Goal: Ask a question

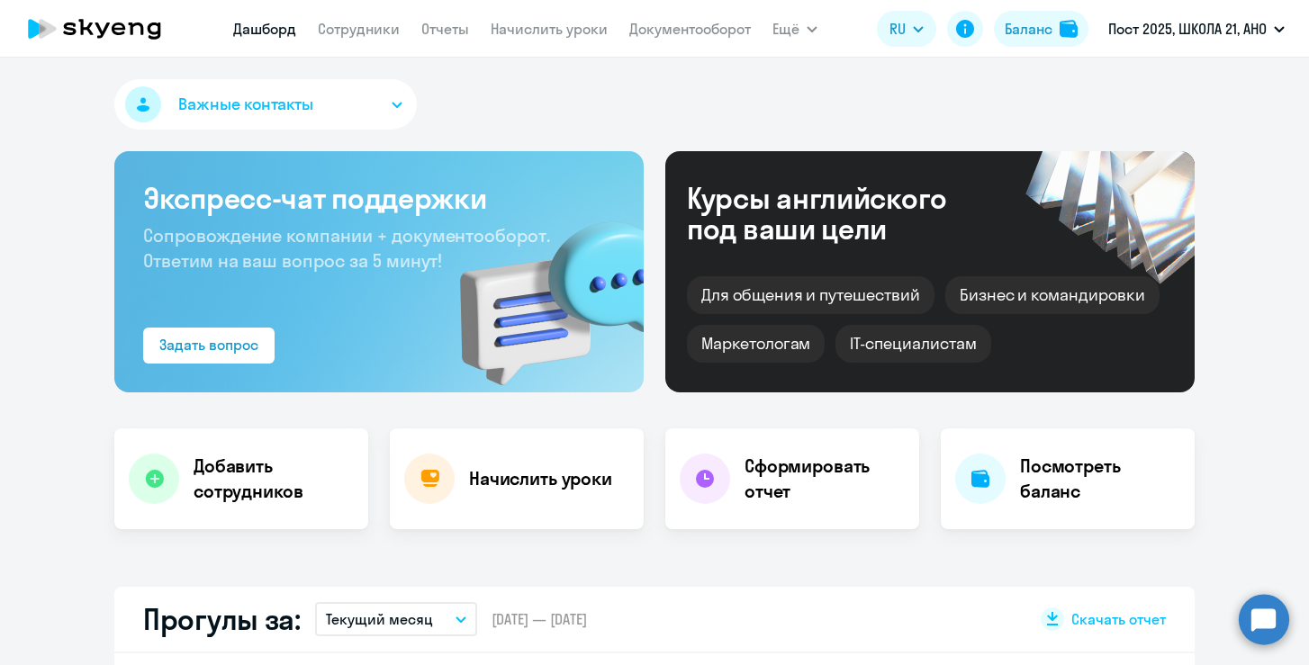
select select "30"
click at [361, 113] on button "Важные контакты" at bounding box center [265, 104] width 302 height 50
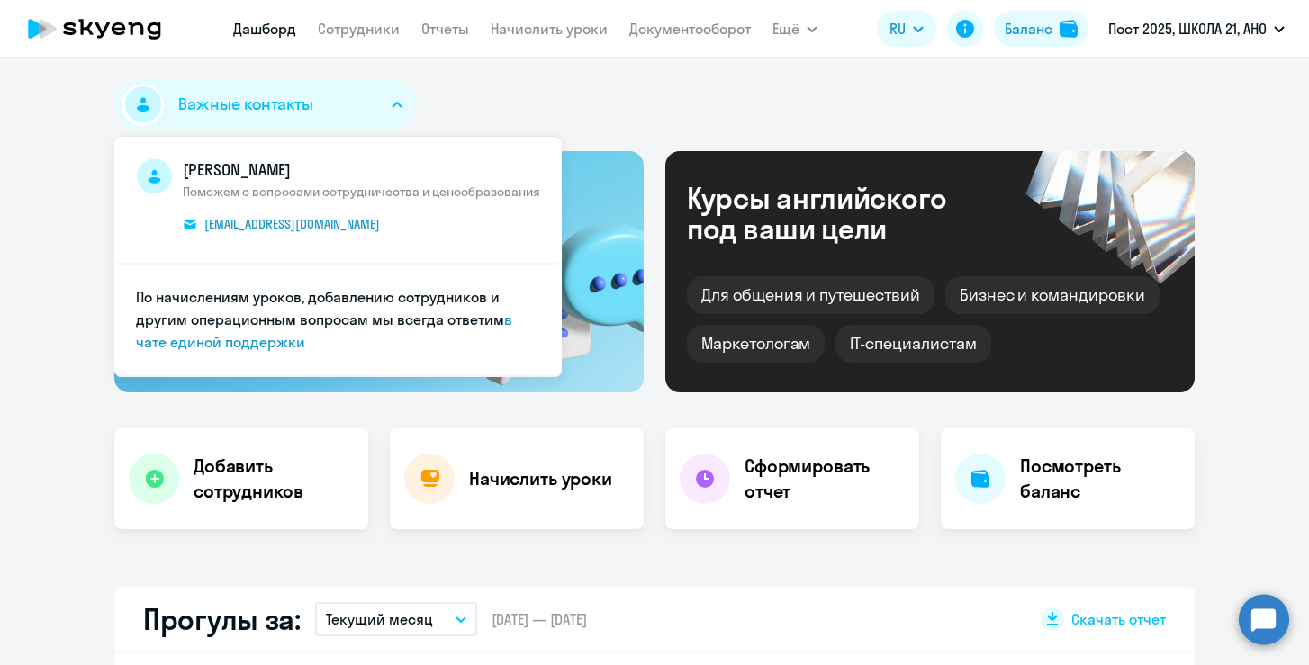
click at [722, 51] on app-header "[PERSON_NAME] Отчеты Начислить уроки Документооборот Ещё Все продукты Дашборд С…" at bounding box center [654, 29] width 1309 height 58
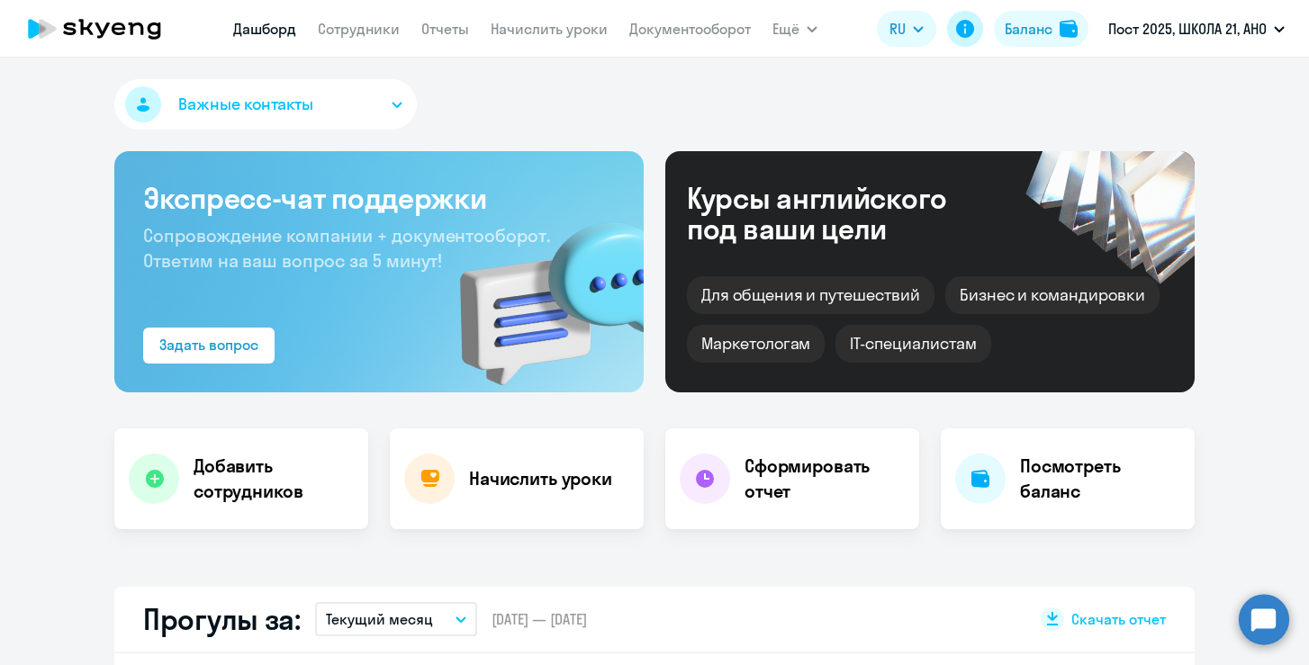
click at [963, 26] on icon at bounding box center [965, 29] width 18 height 18
click at [1261, 643] on circle at bounding box center [1263, 619] width 50 height 50
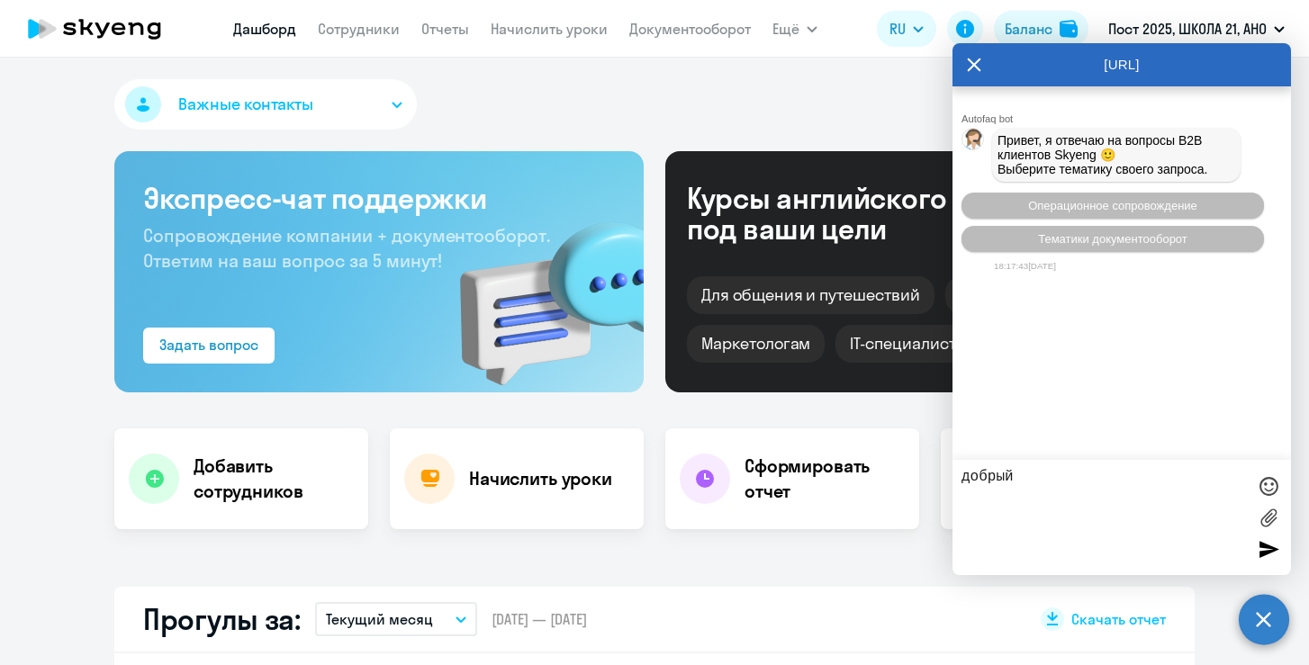
type textarea "добрый д"
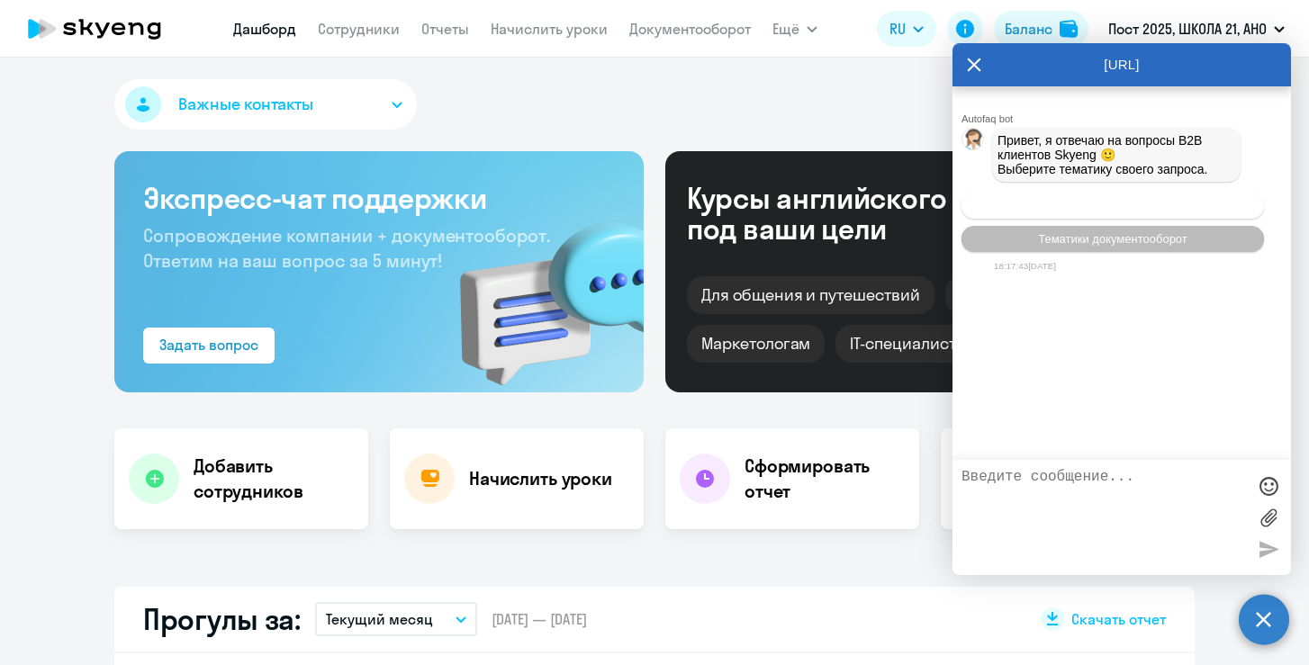
click at [1076, 204] on button "Операционное сопровождение" at bounding box center [1112, 206] width 302 height 26
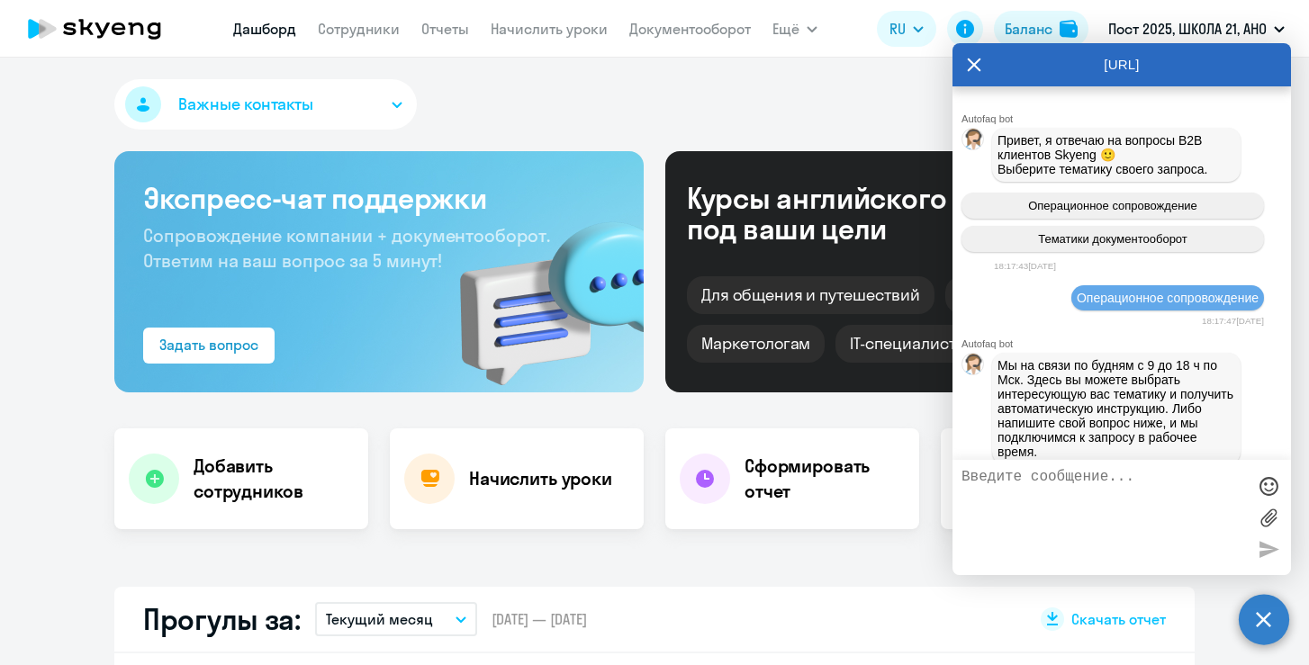
scroll to position [149, 0]
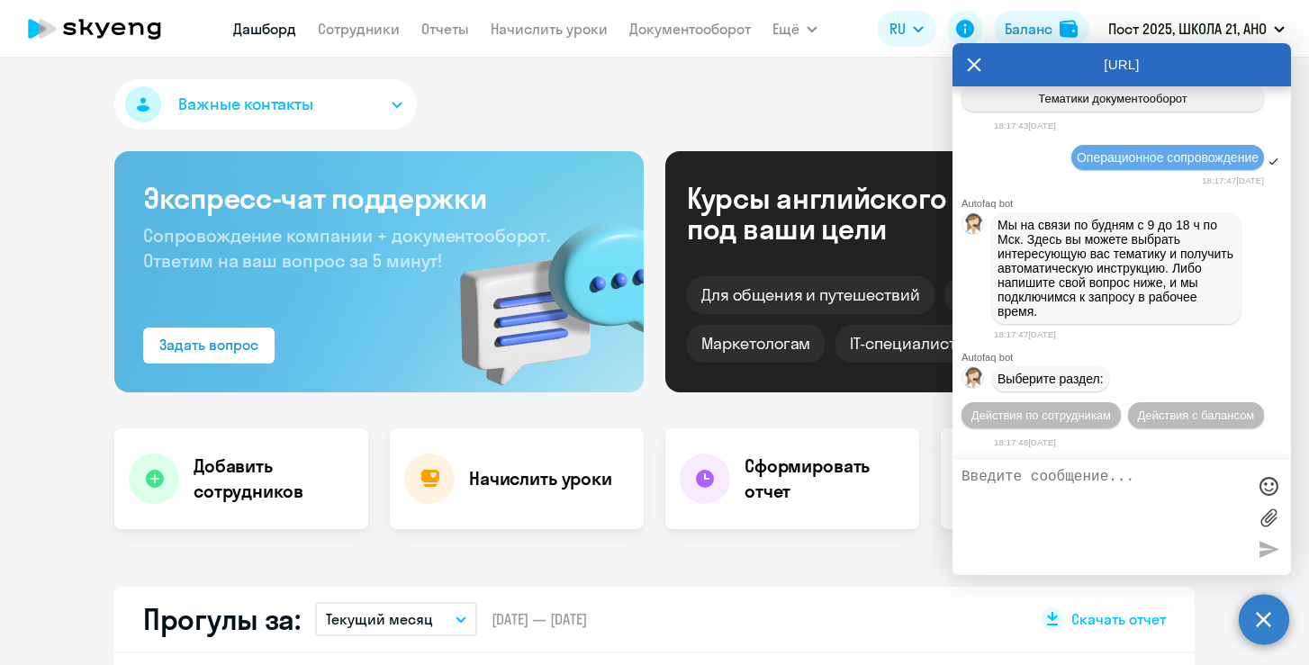
click at [1057, 526] on textarea at bounding box center [1103, 517] width 284 height 97
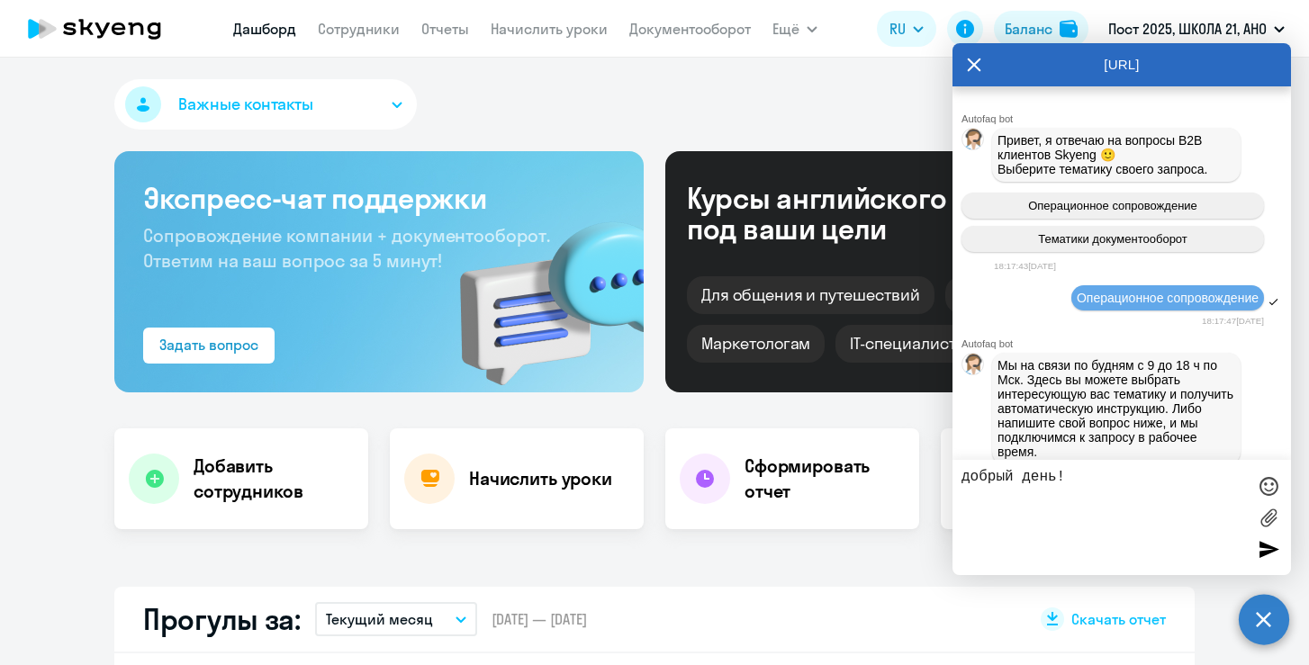
scroll to position [0, 0]
type textarea "добрый день!"
click at [974, 69] on icon at bounding box center [974, 64] width 14 height 43
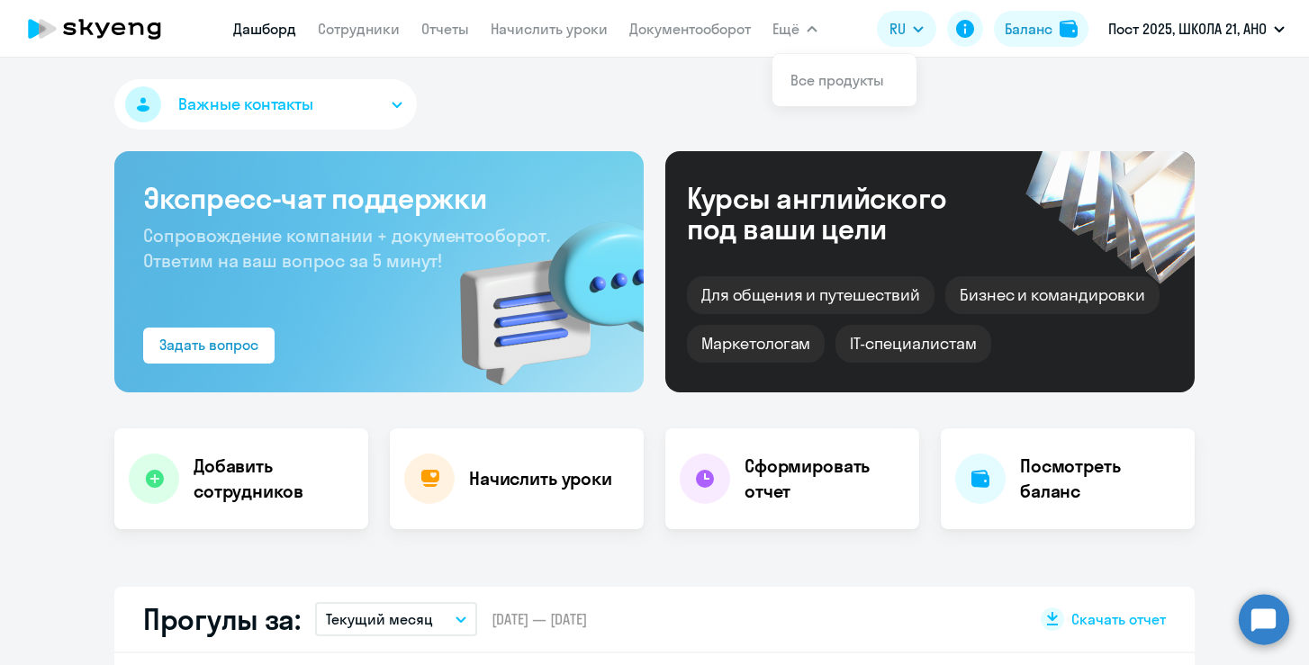
click at [301, 101] on span "Важные контакты" at bounding box center [245, 104] width 135 height 23
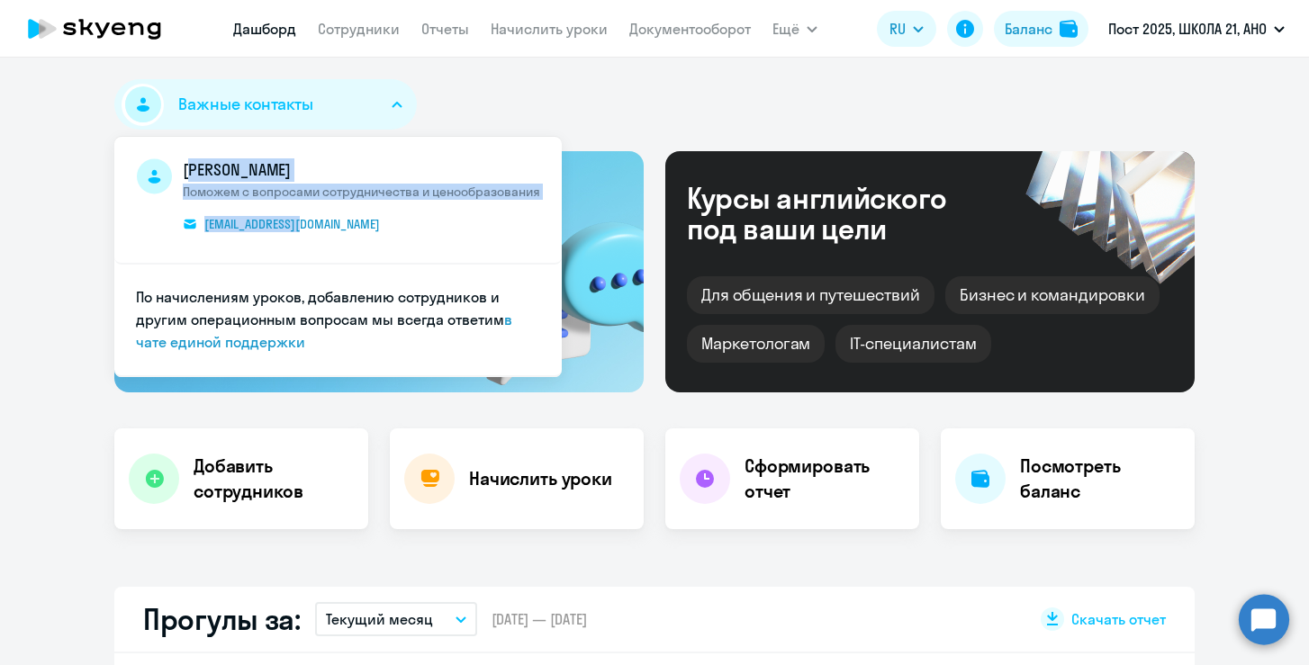
drag, startPoint x: 344, startPoint y: 236, endPoint x: 169, endPoint y: 223, distance: 175.1
click at [169, 223] on span "[PERSON_NAME] Поможем с вопросами сотрудничества и ценообразования [EMAIL_ADDRE…" at bounding box center [338, 199] width 404 height 83
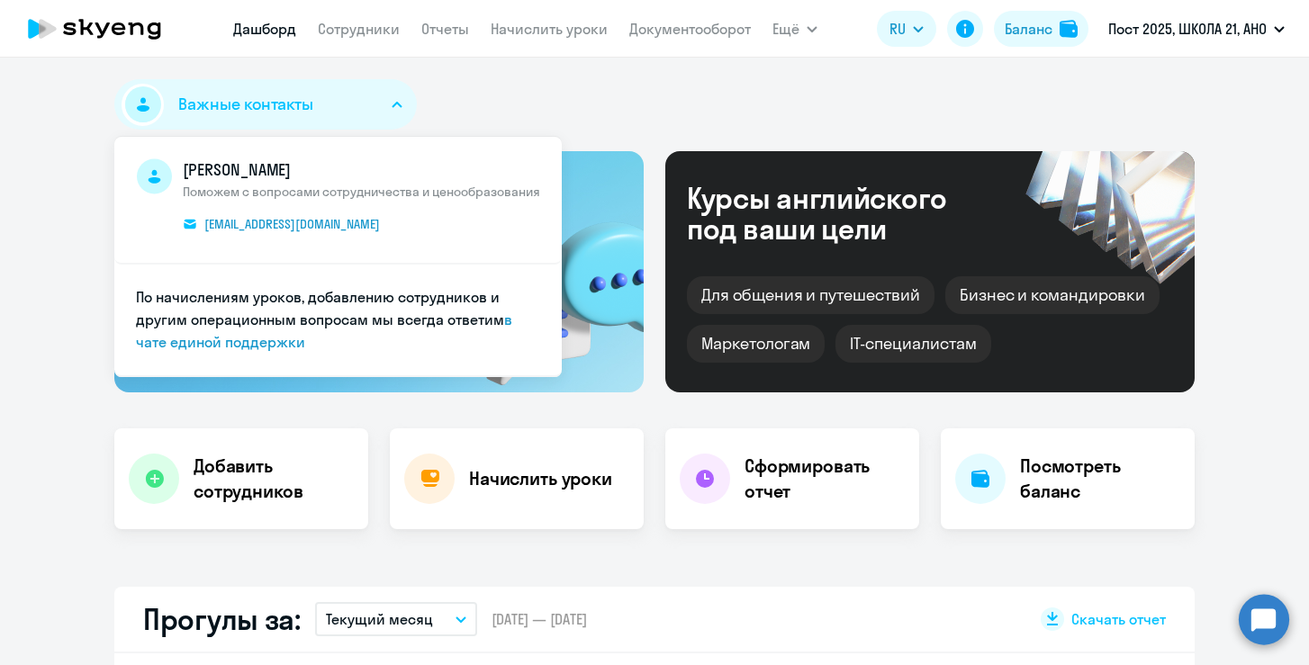
click at [266, 352] on li "По начислениям уроков, добавлению сотрудников и другим операционным вопросам мы…" at bounding box center [337, 321] width 447 height 113
click at [265, 344] on link "в чате единой поддержки" at bounding box center [324, 331] width 376 height 41
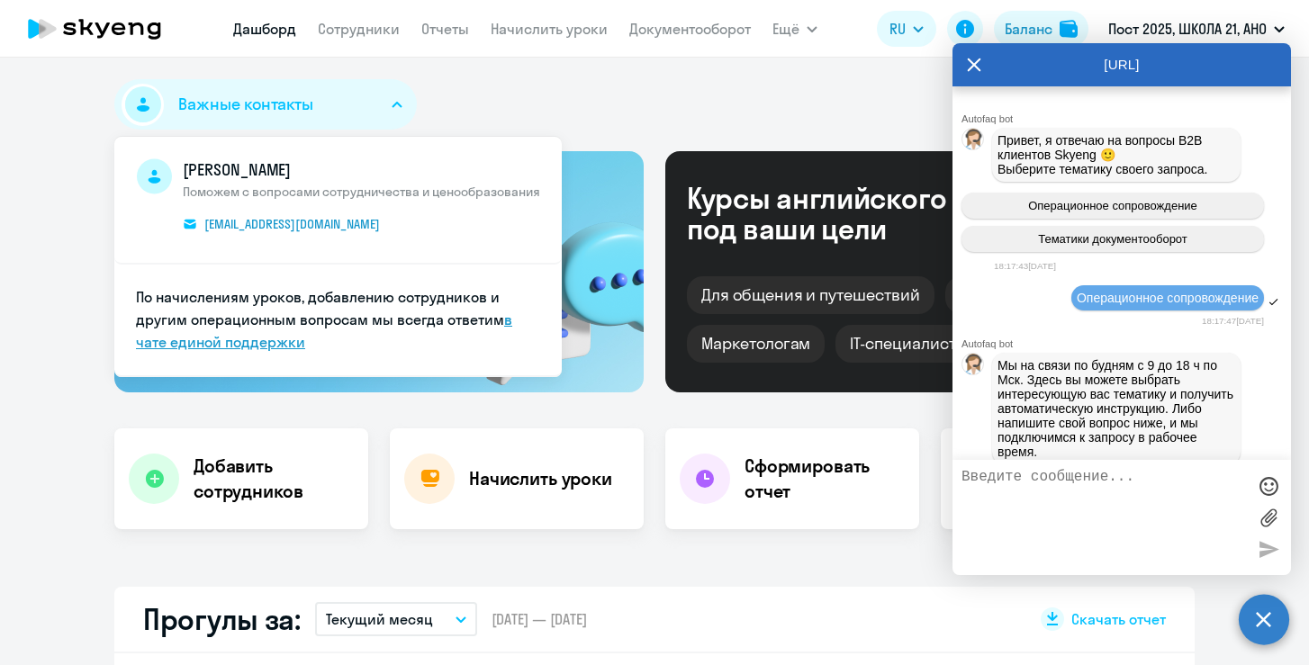
scroll to position [142, 0]
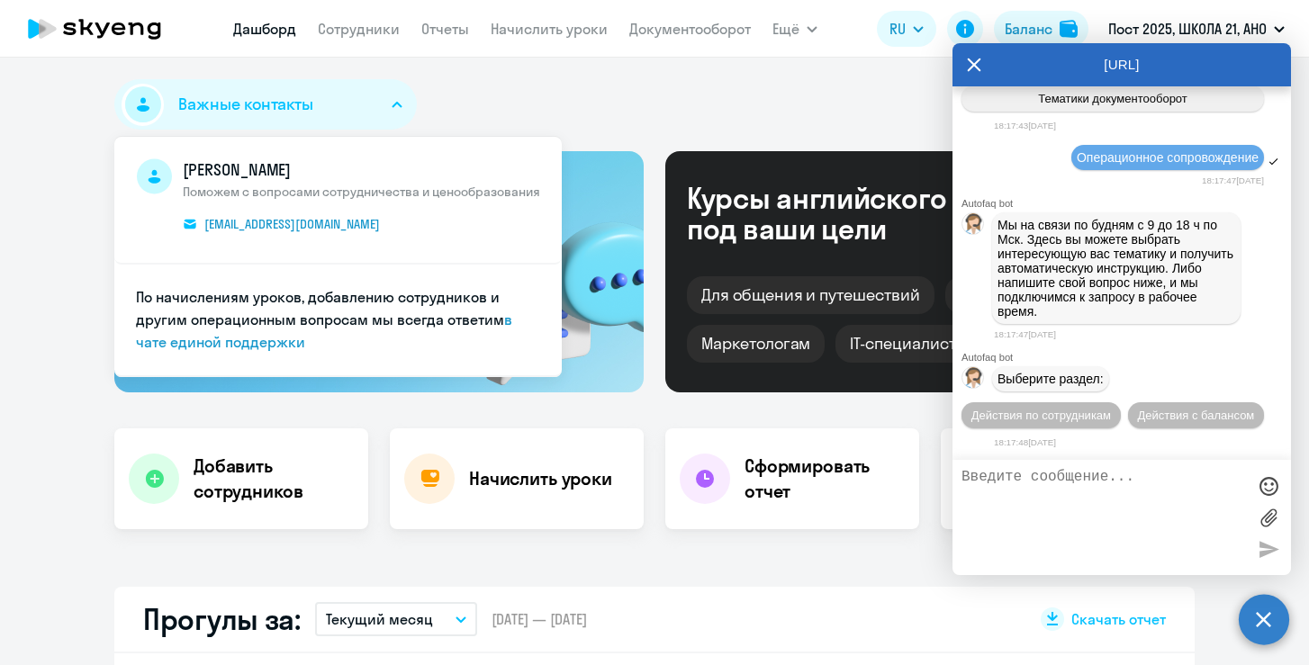
click at [1024, 508] on textarea at bounding box center [1103, 517] width 284 height 97
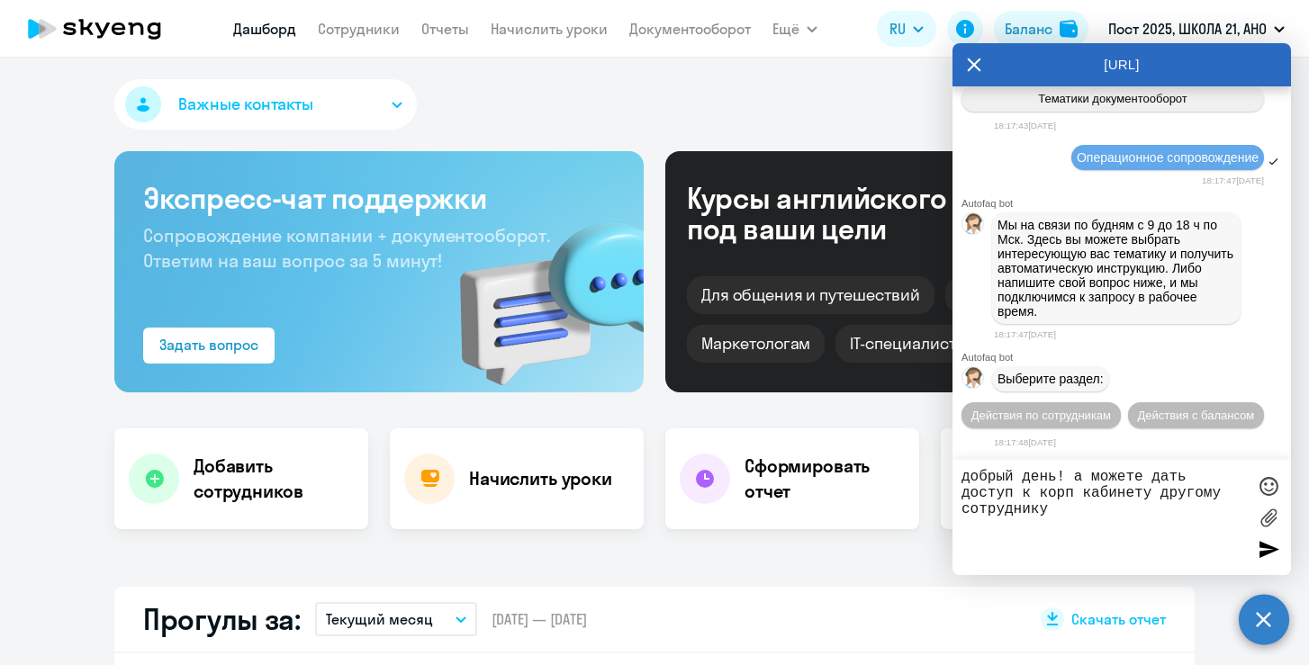
type textarea "добрый день! а можете дать доступ к корп кабинету другому сотруднику?"
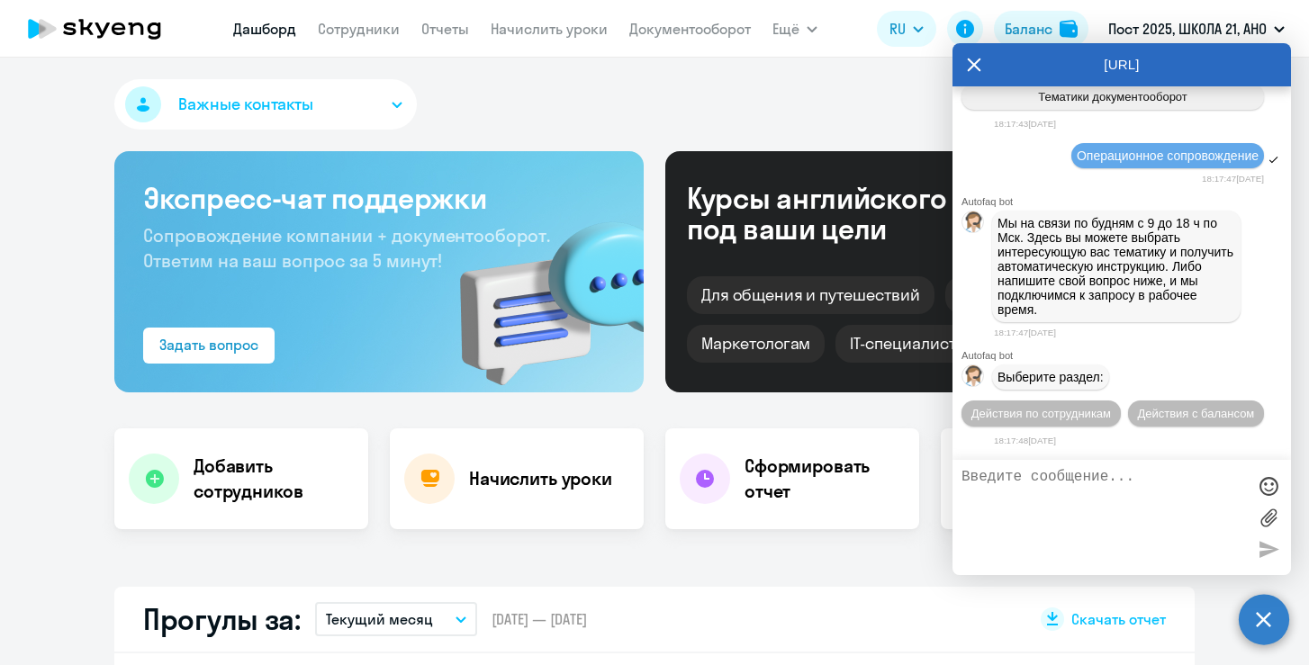
scroll to position [219, 0]
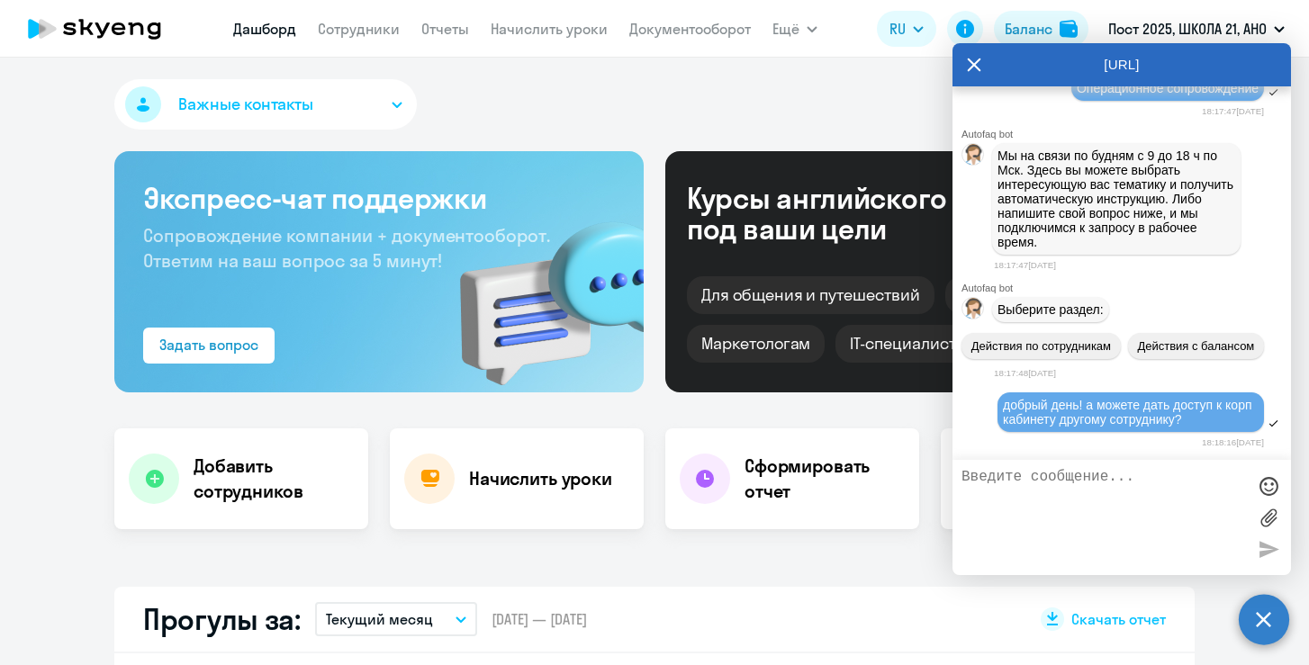
click at [868, 178] on div "Курсы английского под ваши цели Для общения и путешествий [PERSON_NAME] и коман…" at bounding box center [929, 271] width 529 height 241
click at [852, 162] on div "Курсы английского под ваши цели Для общения и путешествий [PERSON_NAME] и коман…" at bounding box center [929, 271] width 529 height 241
click at [1269, 637] on circle at bounding box center [1263, 619] width 50 height 50
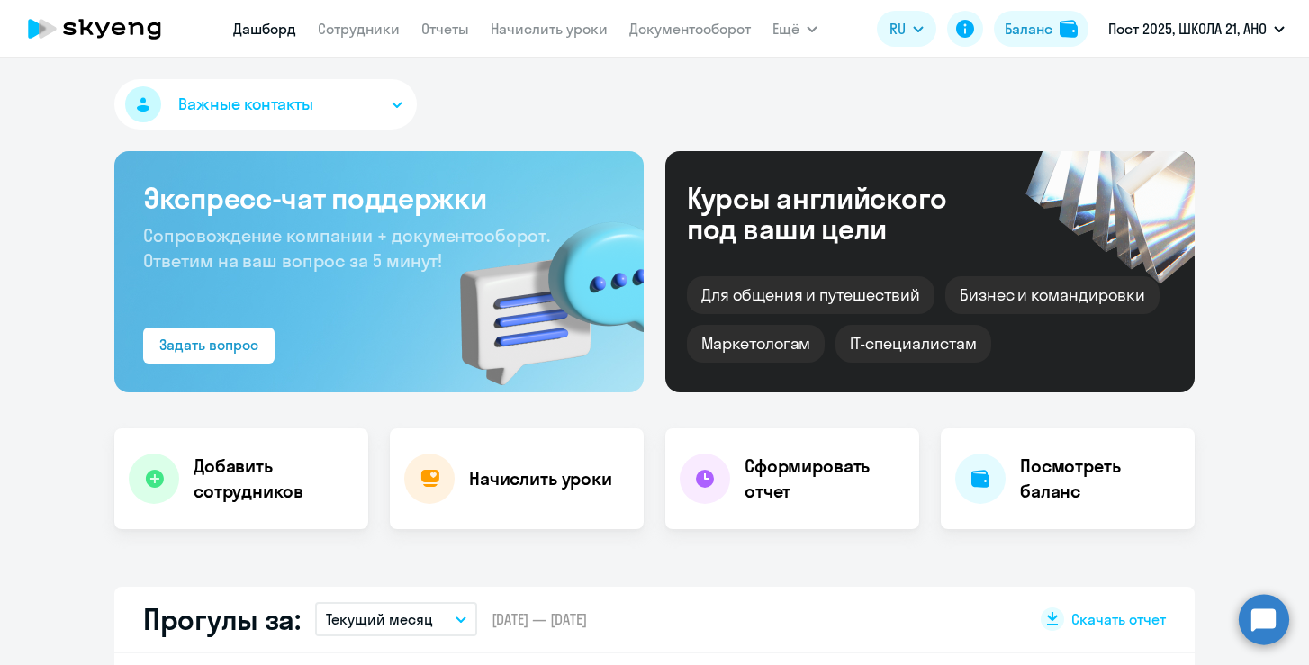
click at [847, 292] on div "Для общения и путешествий" at bounding box center [811, 295] width 248 height 38
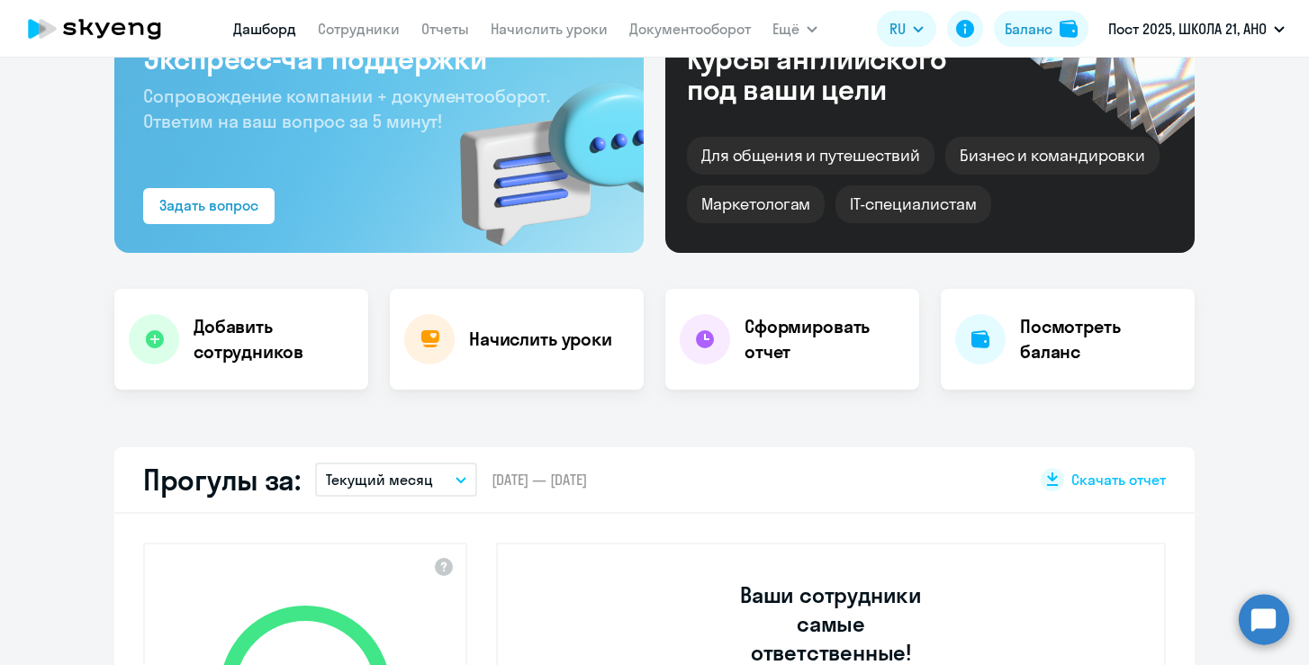
scroll to position [0, 0]
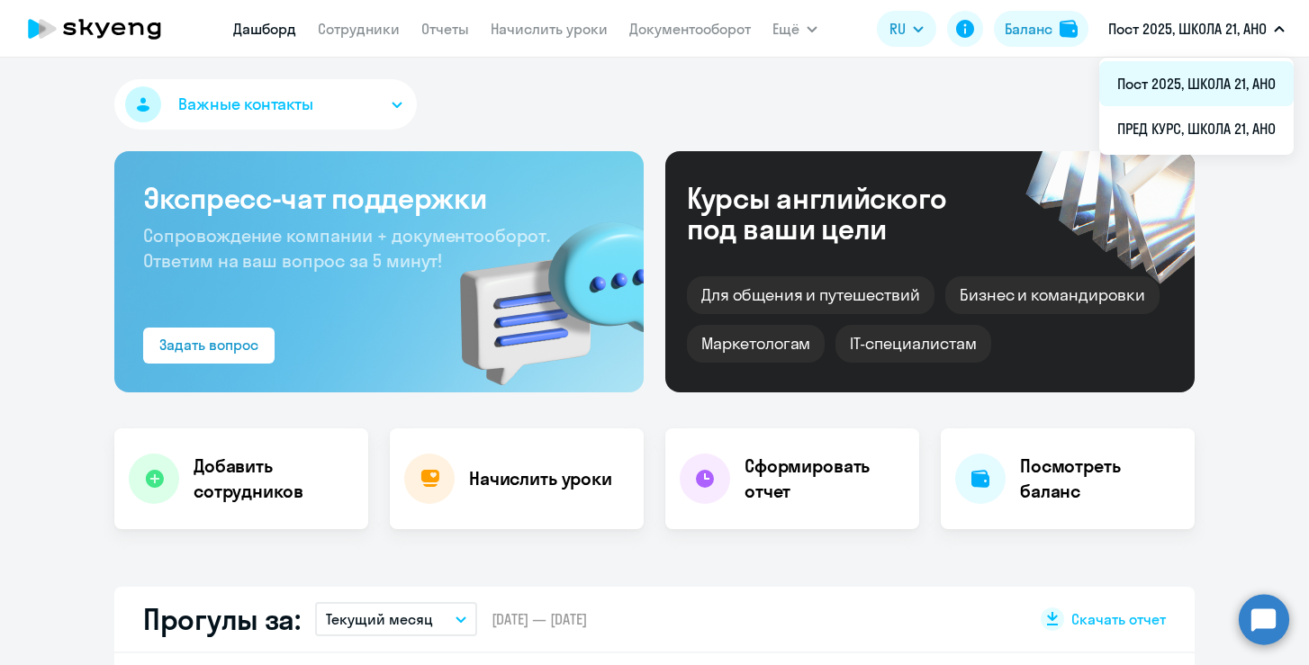
click at [1158, 90] on li "Пост 2025, ШКОЛА 21, АНО" at bounding box center [1196, 83] width 194 height 45
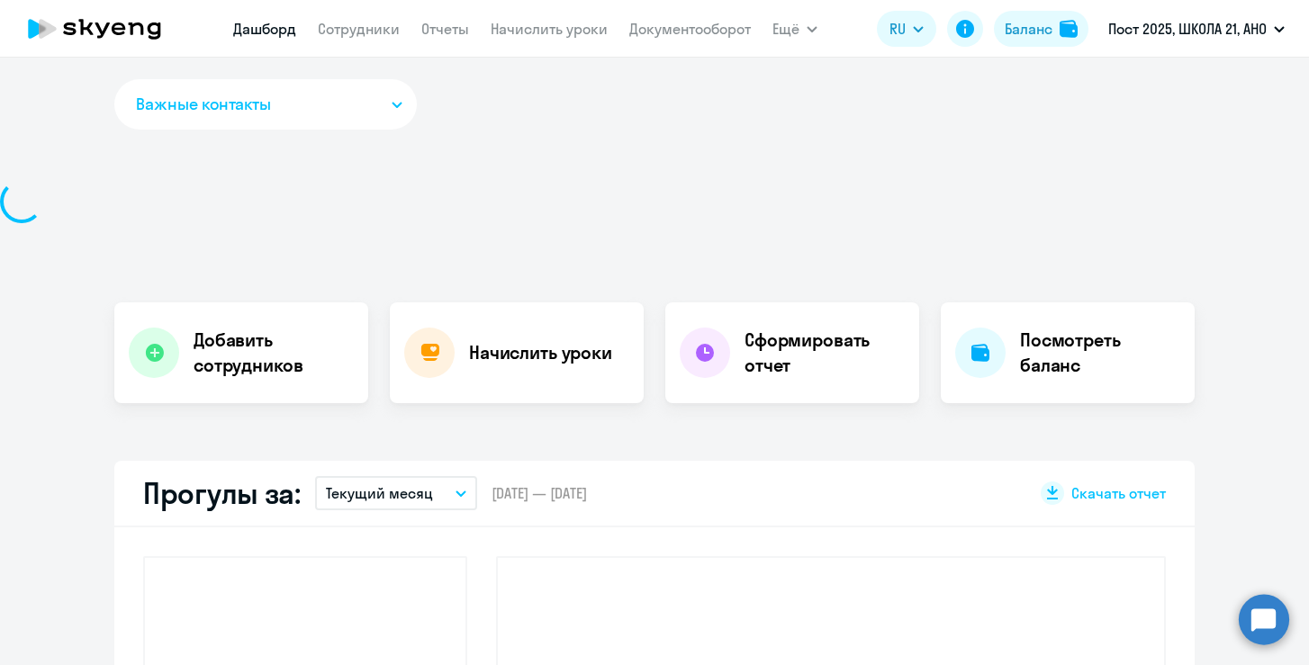
select select "30"
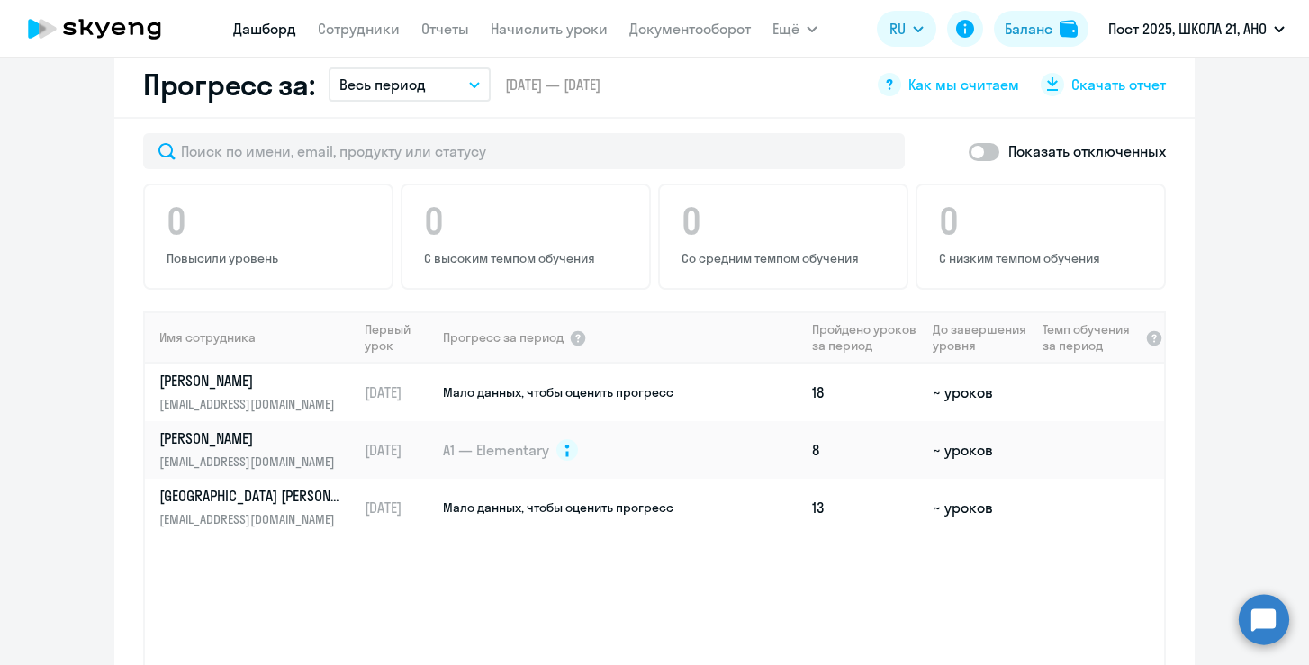
scroll to position [1075, 0]
